Goal: Understand process/instructions: Learn how to perform a task or action

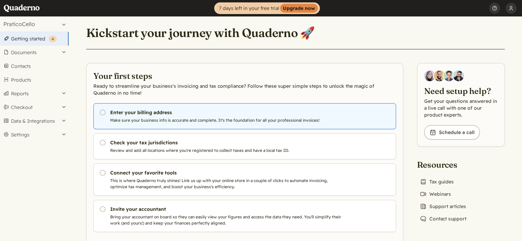
click at [117, 112] on h3 "Enter your billing address" at bounding box center [227, 112] width 234 height 7
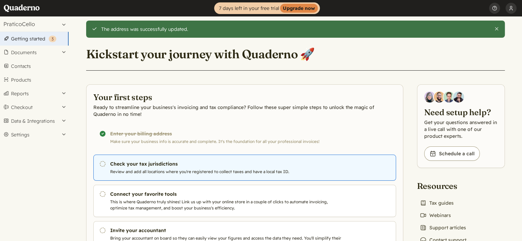
click at [148, 166] on h3 "Check your tax jurisdictions" at bounding box center [227, 164] width 234 height 7
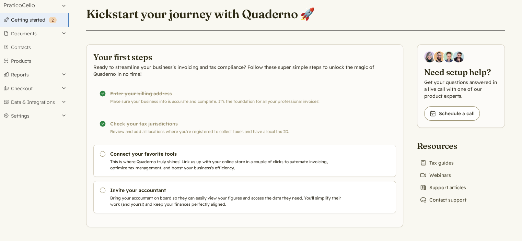
scroll to position [18, 0]
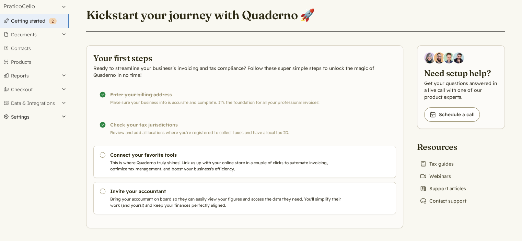
click at [29, 119] on button "Settings" at bounding box center [34, 117] width 69 height 14
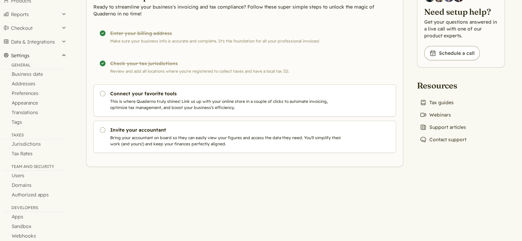
scroll to position [87, 0]
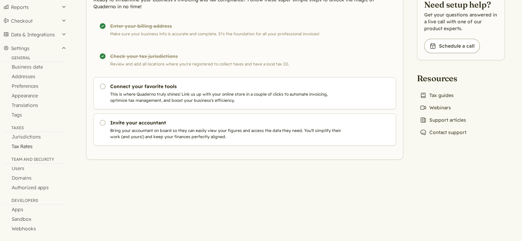
click at [26, 146] on link "Tax Rates" at bounding box center [34, 147] width 69 height 10
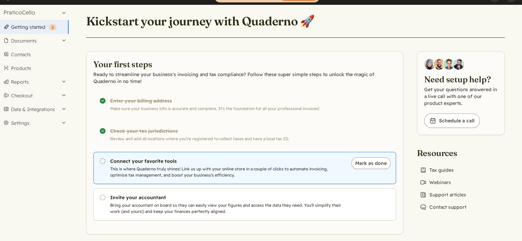
scroll to position [18, 0]
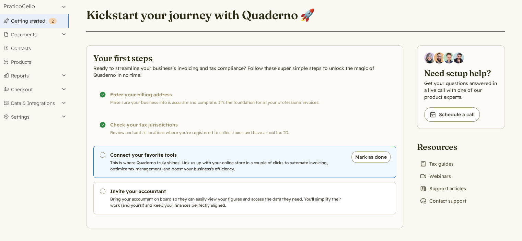
click at [170, 160] on p "This is where Quaderno truly shines! Link us up with your online store in a cou…" at bounding box center [227, 166] width 234 height 12
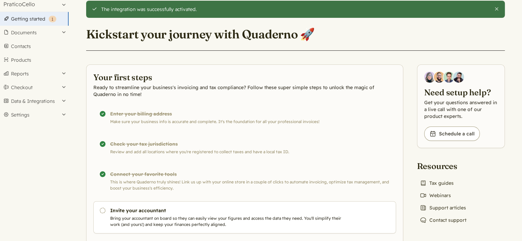
scroll to position [39, 0]
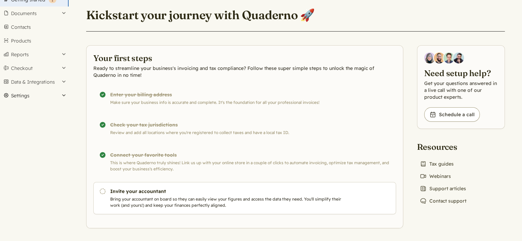
click at [22, 94] on button "Settings" at bounding box center [34, 96] width 69 height 14
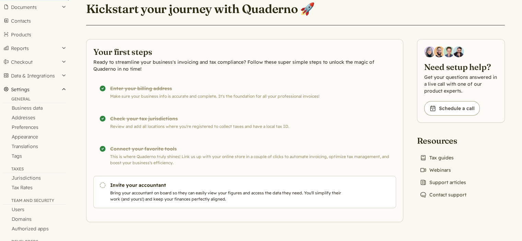
scroll to position [5, 0]
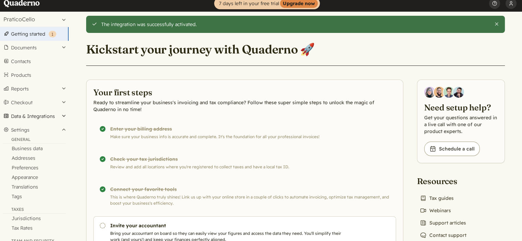
click at [36, 117] on button "Data & Integrations" at bounding box center [34, 117] width 69 height 14
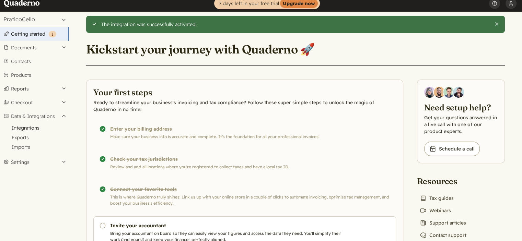
click at [36, 125] on link "Integrations" at bounding box center [34, 128] width 69 height 10
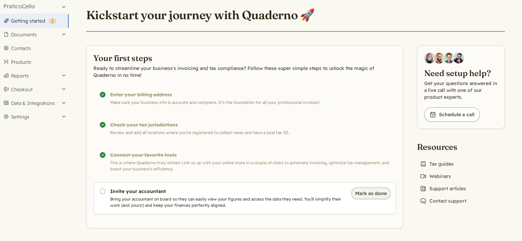
click at [371, 192] on button "Mark as done" at bounding box center [371, 194] width 39 height 12
